Goal: Task Accomplishment & Management: Use online tool/utility

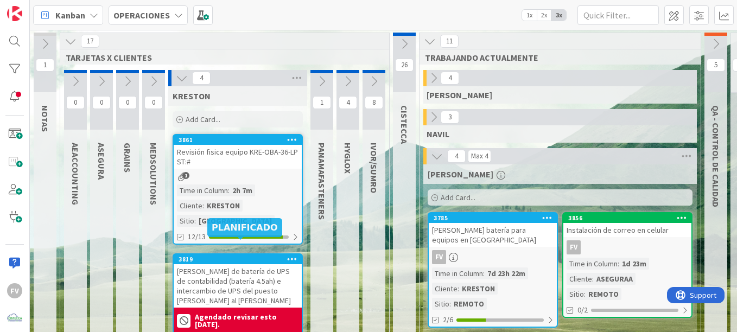
click at [208, 264] on div "[PERSON_NAME] de batería de UPS de contabilidad (batería 4.5ah) e intercambio d…" at bounding box center [238, 285] width 128 height 43
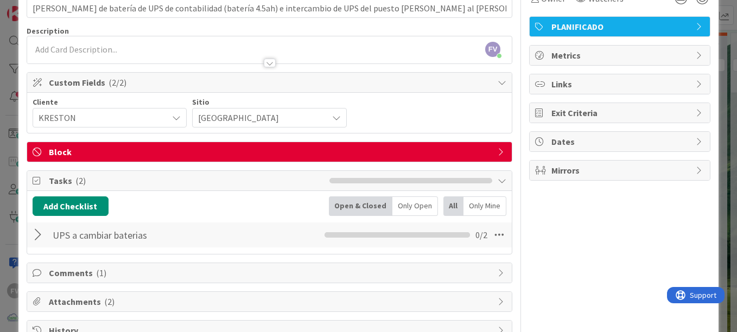
scroll to position [62, 0]
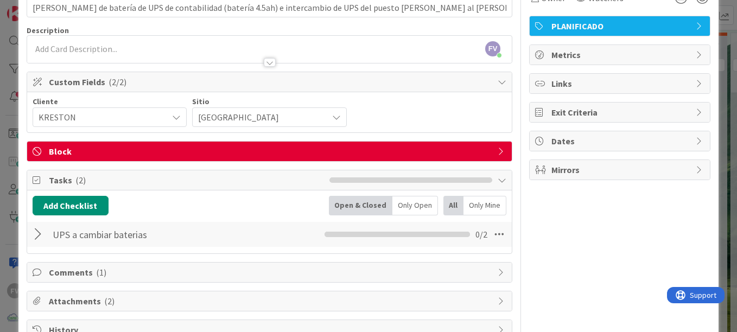
click at [43, 227] on div at bounding box center [40, 235] width 14 height 20
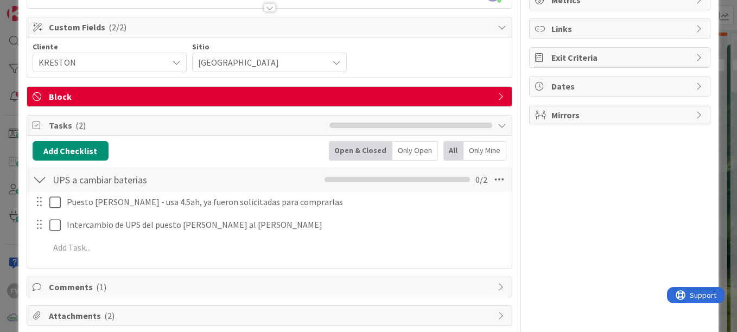
scroll to position [118, 0]
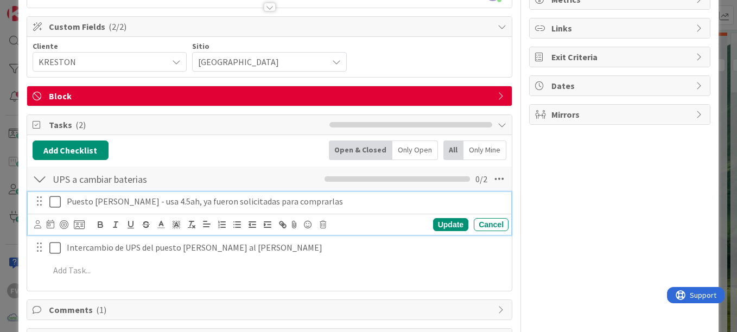
click at [53, 199] on icon at bounding box center [54, 201] width 11 height 13
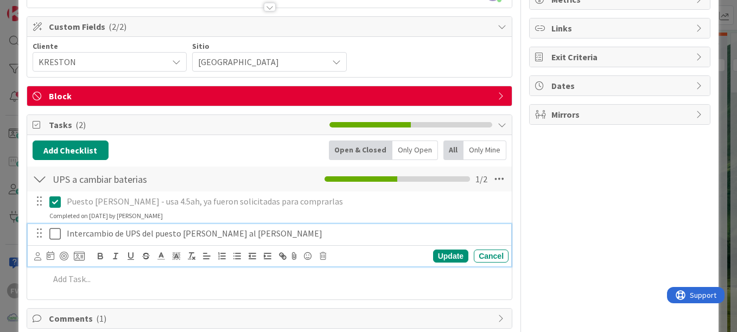
click at [54, 232] on icon at bounding box center [54, 233] width 11 height 13
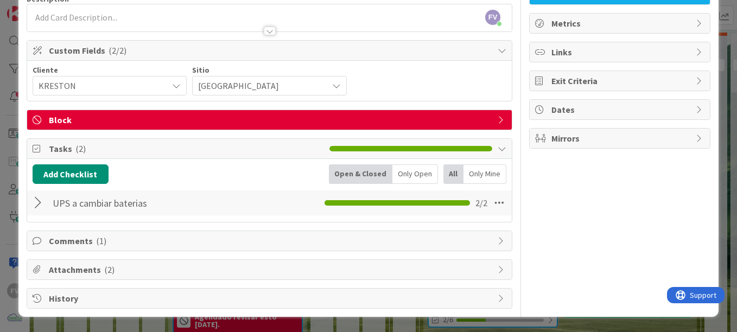
scroll to position [94, 0]
click at [109, 275] on span "Attachments ( 2 )" at bounding box center [271, 269] width 444 height 13
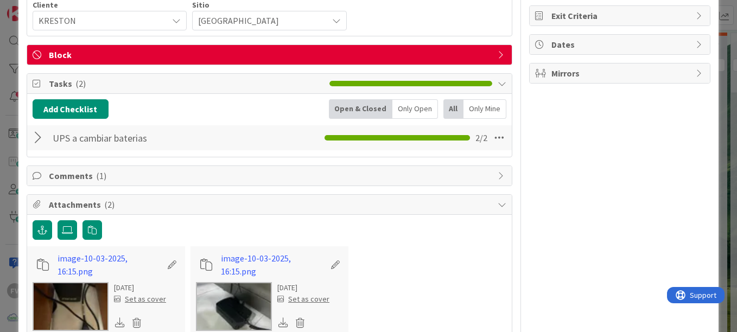
scroll to position [157, 0]
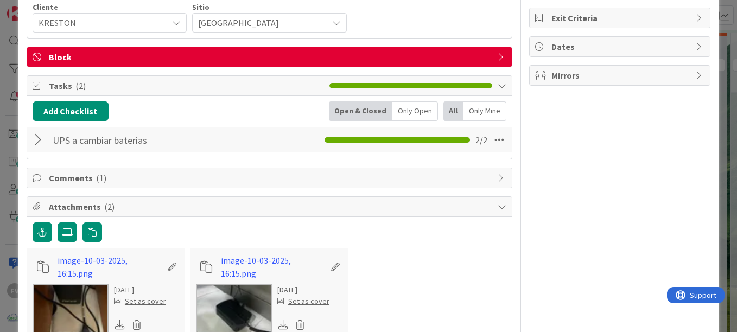
click at [140, 211] on span "Attachments ( 2 )" at bounding box center [271, 206] width 444 height 13
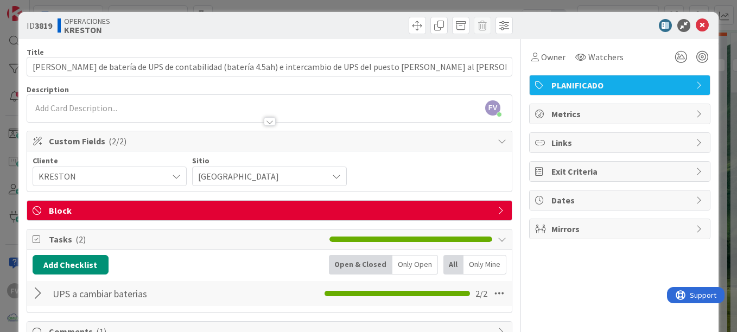
scroll to position [0, 0]
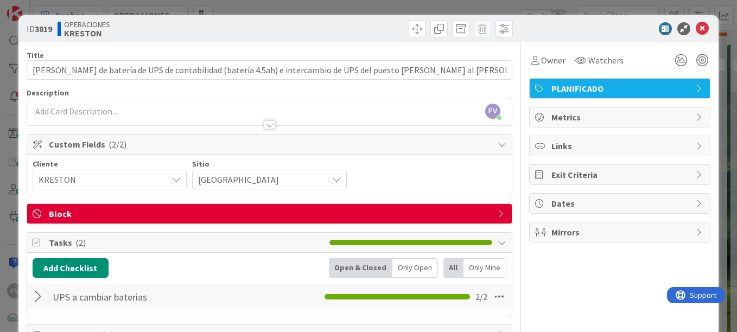
click at [99, 241] on span "Tasks ( 2 )" at bounding box center [186, 242] width 275 height 13
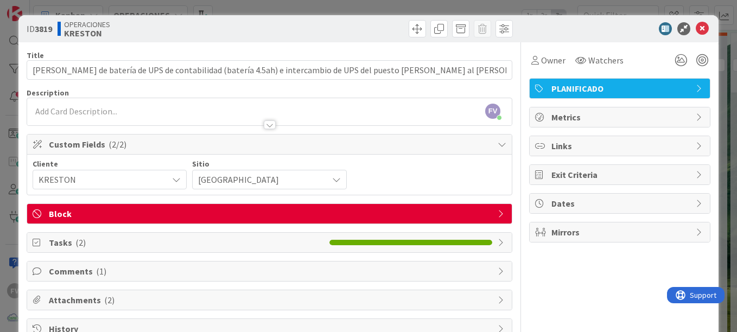
click at [117, 155] on div "Cliente [PERSON_NAME] Sitio [GEOGRAPHIC_DATA]" at bounding box center [269, 175] width 485 height 40
click at [117, 154] on div "Custom Fields ( 2/2 )" at bounding box center [269, 145] width 485 height 20
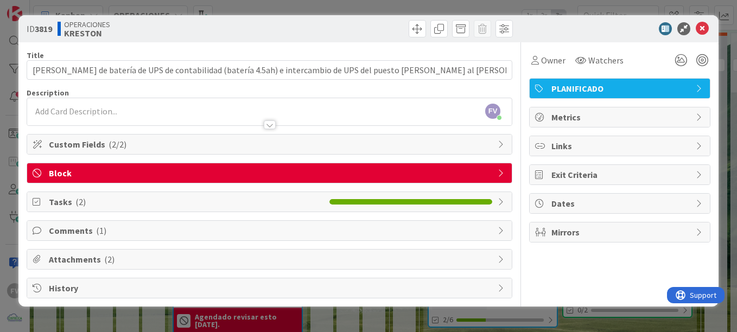
click at [205, 4] on div "ID 3819 OPERACIONES [PERSON_NAME] Title 111 / 128 [PERSON_NAME] de batería de U…" at bounding box center [368, 166] width 737 height 332
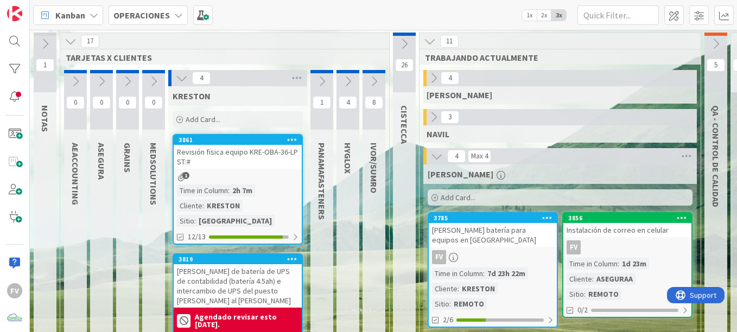
click at [497, 174] on icon "button" at bounding box center [501, 175] width 9 height 9
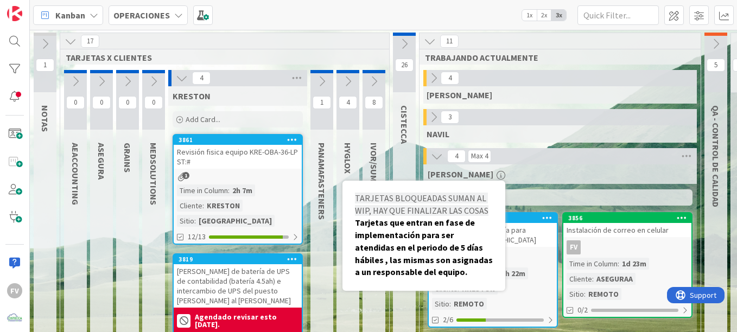
click at [554, 172] on div "[PERSON_NAME] BLOQUEADAS SUMAN AL WIP, HAY QUE FINALIZAR LAS COSAS Tarjetas que…" at bounding box center [560, 174] width 265 height 11
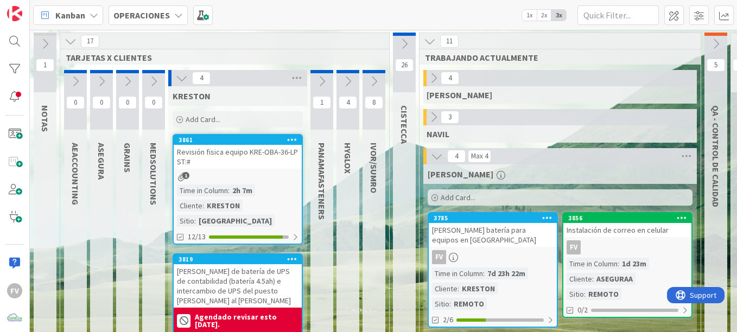
click at [180, 72] on icon at bounding box center [182, 78] width 12 height 12
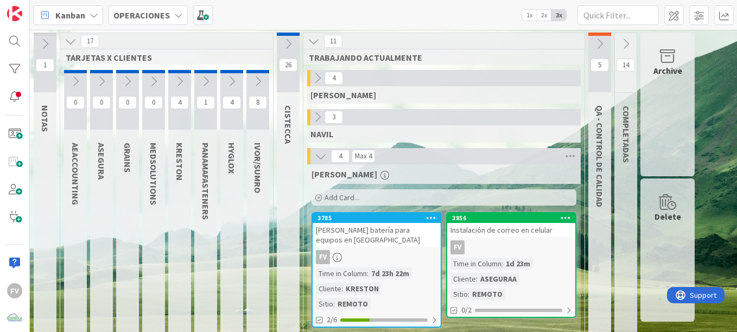
click at [71, 43] on icon at bounding box center [71, 41] width 12 height 12
